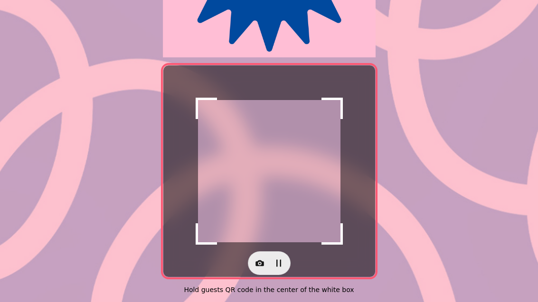
scroll to position [195, 0]
click at [259, 242] on div at bounding box center [269, 172] width 212 height 212
click at [257, 259] on icon "button" at bounding box center [259, 263] width 9 height 9
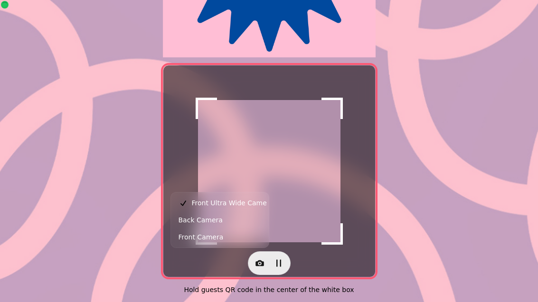
click at [238, 204] on span "Front Ultra Wide Camera" at bounding box center [233, 203] width 82 height 11
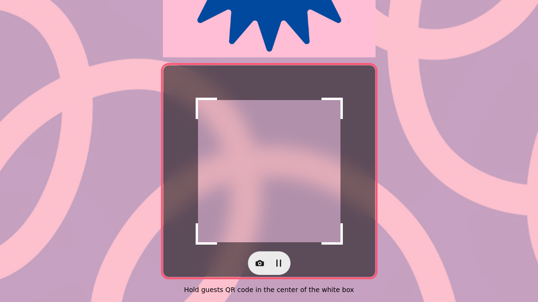
click at [257, 266] on button "button" at bounding box center [259, 263] width 19 height 19
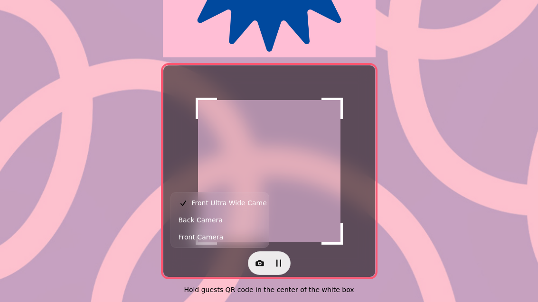
click at [249, 224] on button "Back Camera" at bounding box center [220, 220] width 94 height 17
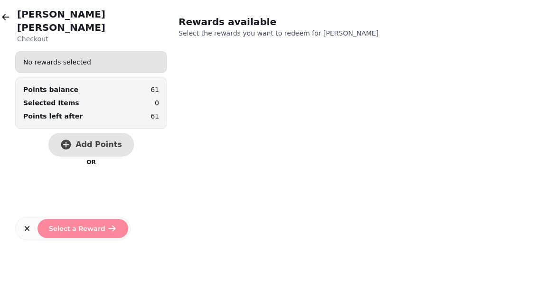
click at [102, 137] on button "Add Points" at bounding box center [90, 145] width 85 height 24
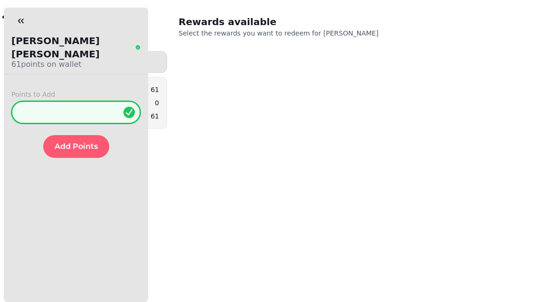
click at [85, 107] on input "*" at bounding box center [75, 112] width 129 height 23
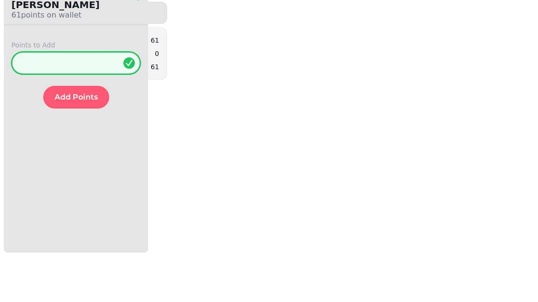
type input "**"
click at [90, 143] on span "Add Points" at bounding box center [76, 147] width 43 height 8
